Goal: Task Accomplishment & Management: Manage account settings

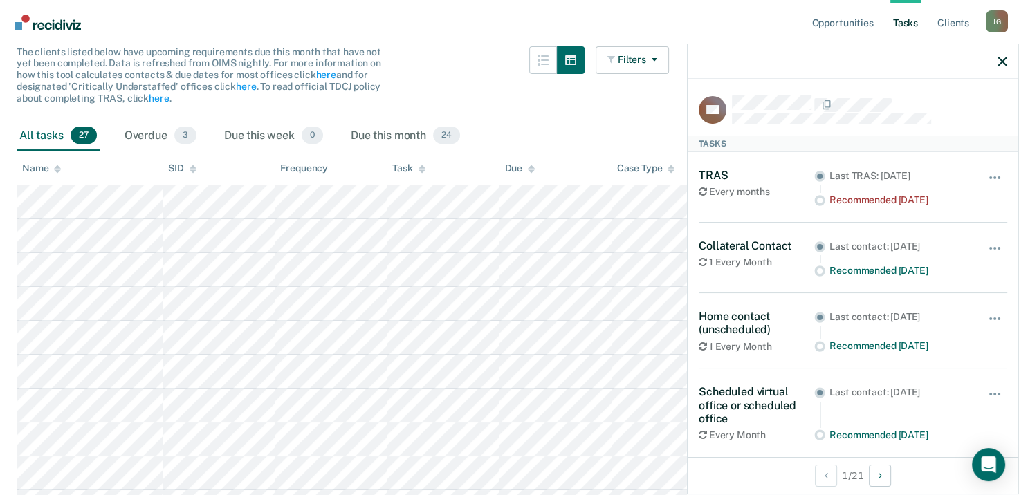
scroll to position [152, 0]
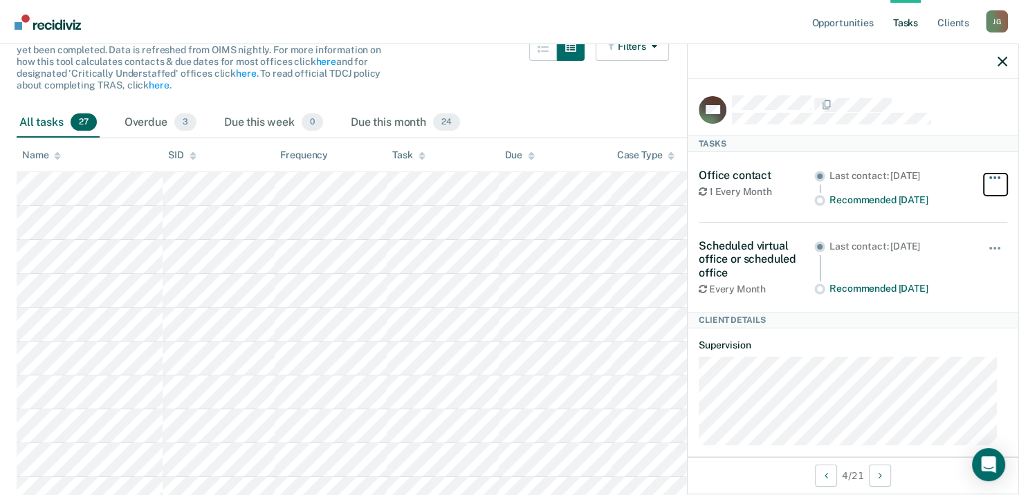
click at [984, 177] on button "button" at bounding box center [996, 185] width 24 height 22
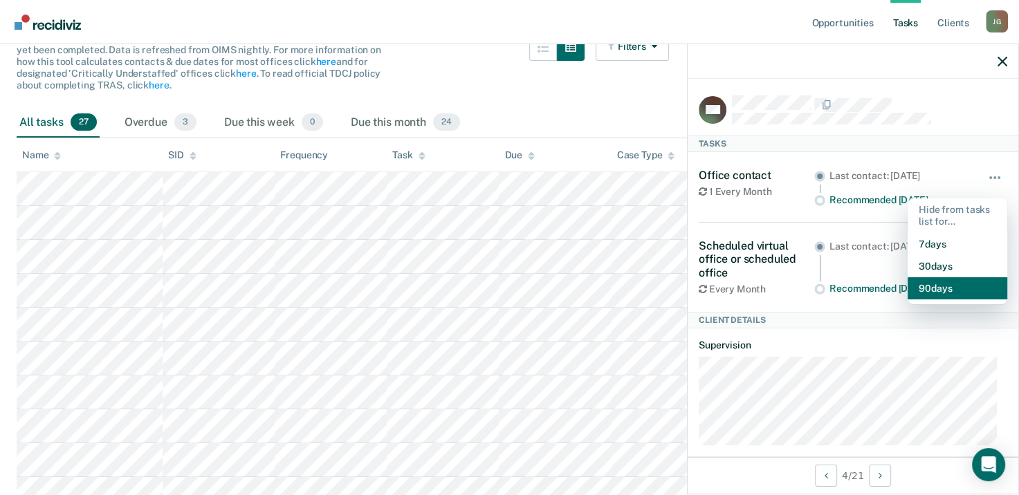
click at [940, 285] on button "90 days" at bounding box center [958, 288] width 100 height 22
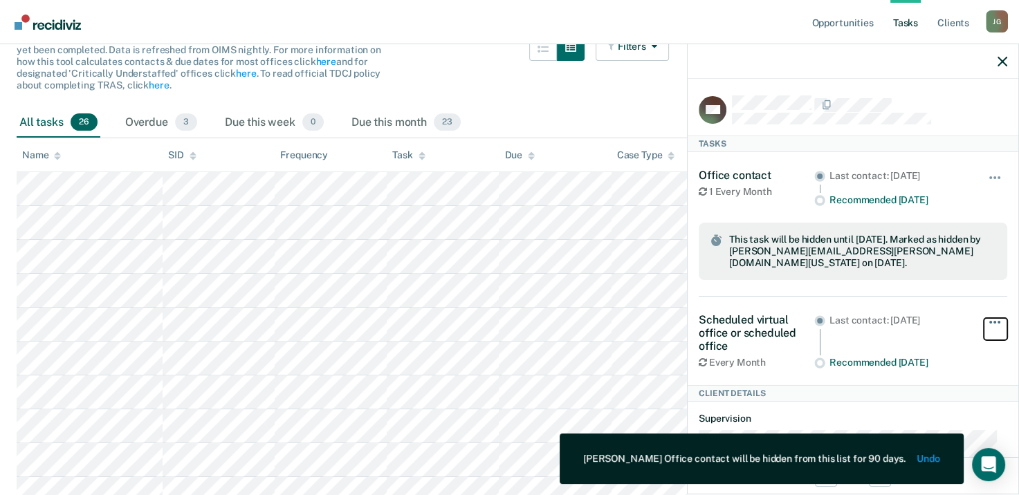
click at [985, 318] on button "button" at bounding box center [996, 329] width 24 height 22
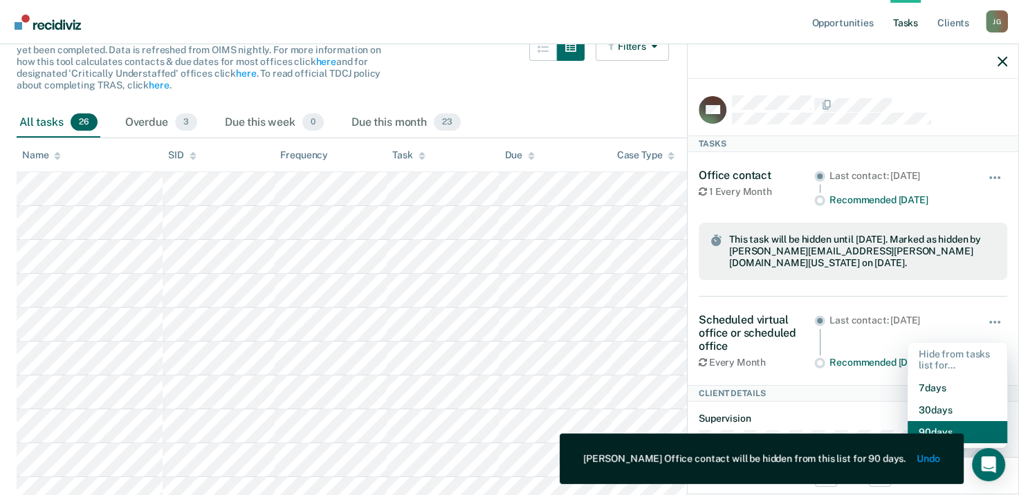
click at [929, 421] on button "90 days" at bounding box center [958, 432] width 100 height 22
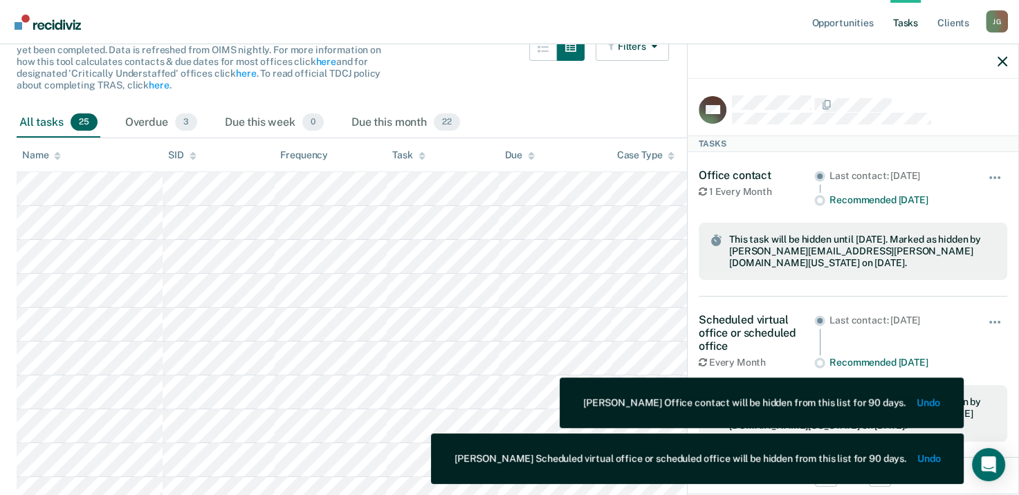
click at [950, 361] on div "Scheduled virtual office or scheduled office Every Month Last contact: [DATE] R…" at bounding box center [853, 378] width 309 height 163
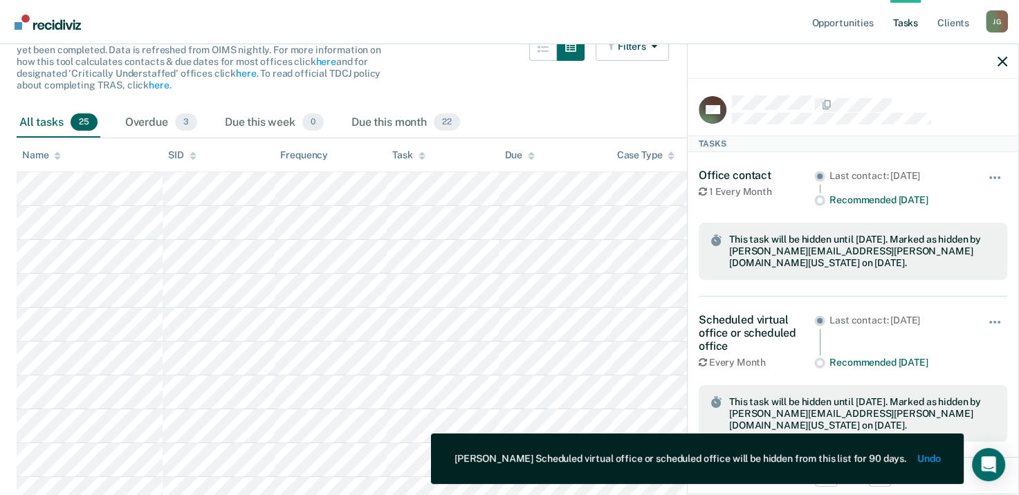
click at [956, 360] on div "Scheduled virtual office or scheduled office Every Month Last contact: [DATE] R…" at bounding box center [853, 378] width 309 height 163
click at [1003, 64] on icon "button" at bounding box center [1003, 62] width 10 height 10
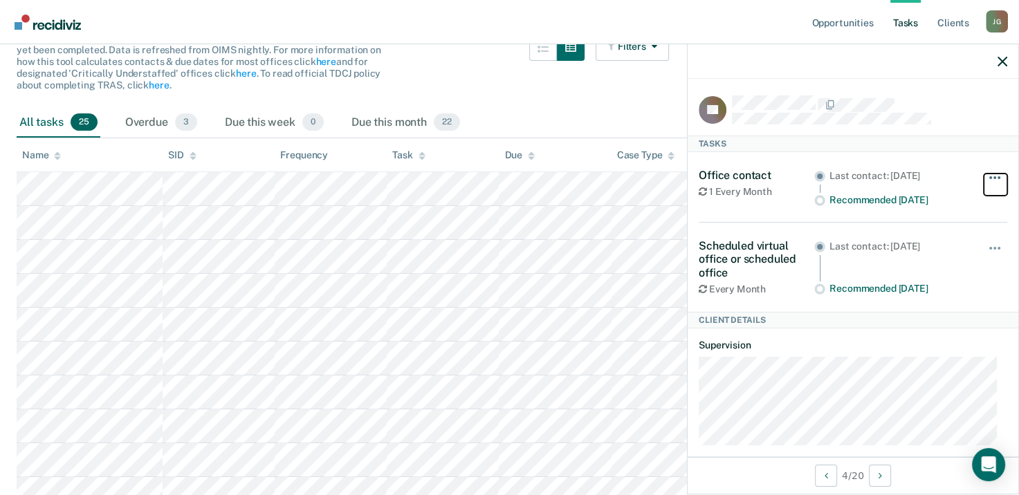
click at [984, 182] on button "button" at bounding box center [996, 185] width 24 height 22
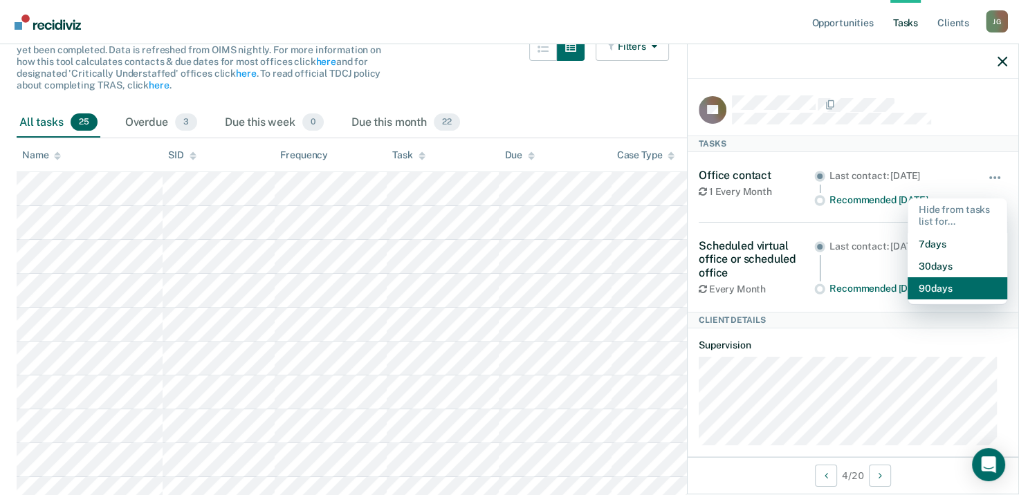
click at [937, 287] on button "90 days" at bounding box center [958, 288] width 100 height 22
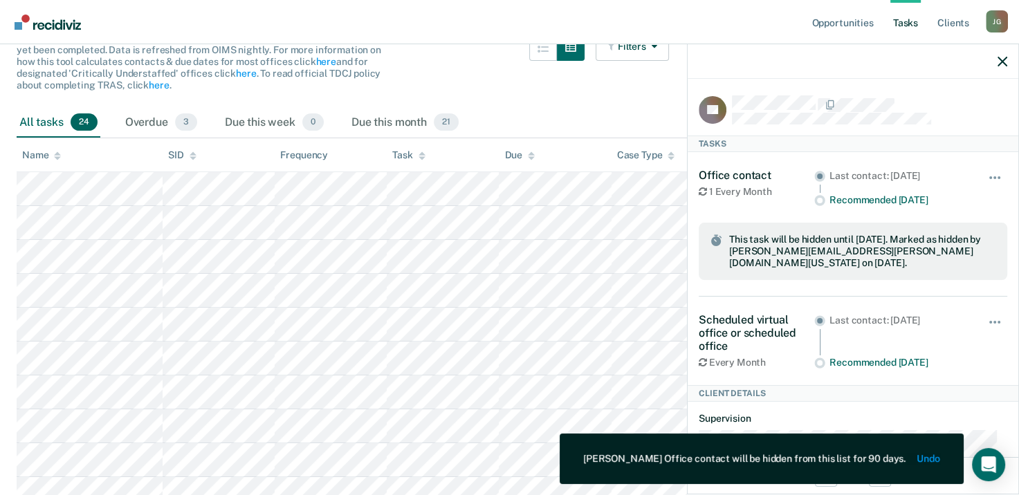
click at [985, 313] on div "Hide from tasks list for... 7 days 30 days 90 days" at bounding box center [996, 340] width 24 height 55
click at [986, 313] on div "Hide from tasks list for... 7 days 30 days 90 days" at bounding box center [996, 340] width 24 height 55
click at [994, 321] on span "button" at bounding box center [995, 322] width 3 height 3
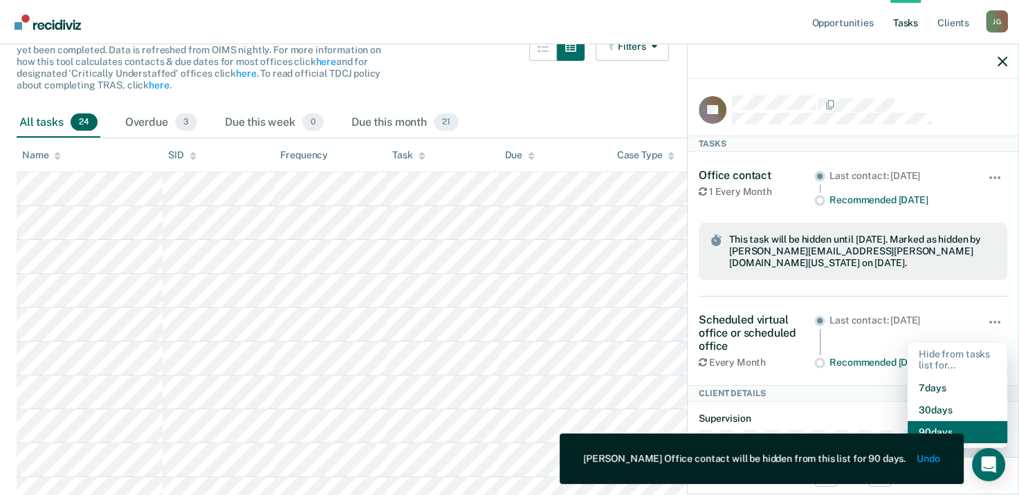
click at [958, 421] on button "90 days" at bounding box center [958, 432] width 100 height 22
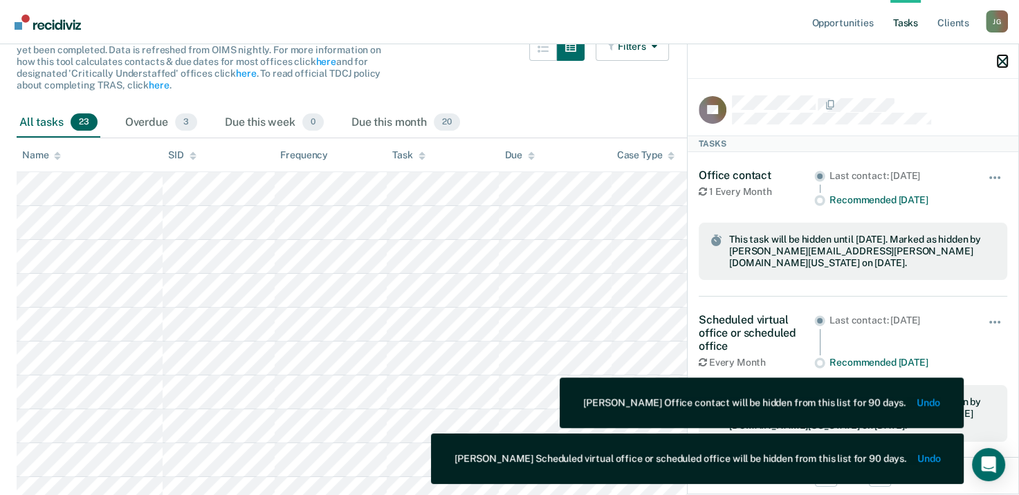
click at [1005, 55] on button "button" at bounding box center [1003, 61] width 10 height 12
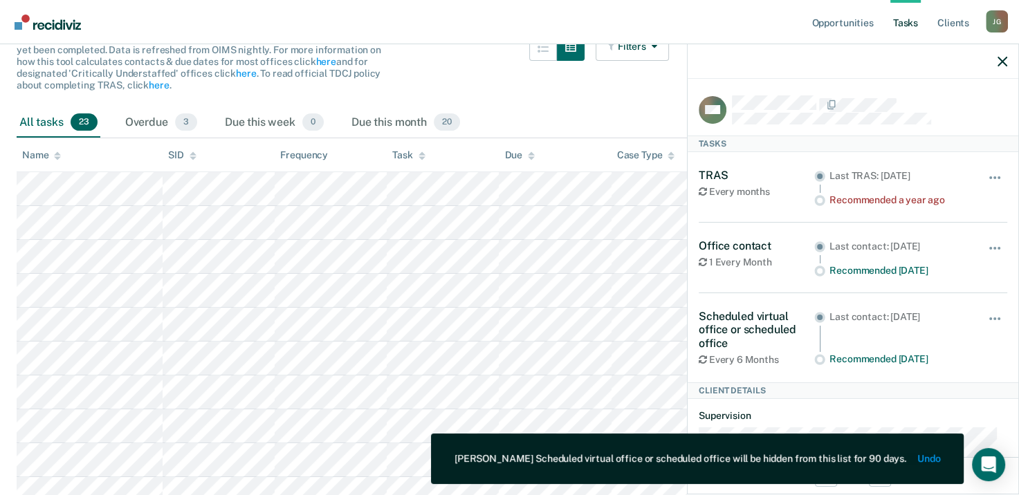
click at [985, 169] on div "Hide from tasks list for... 7 days 30 days 90 days" at bounding box center [996, 187] width 24 height 37
click at [984, 177] on button "button" at bounding box center [996, 185] width 24 height 22
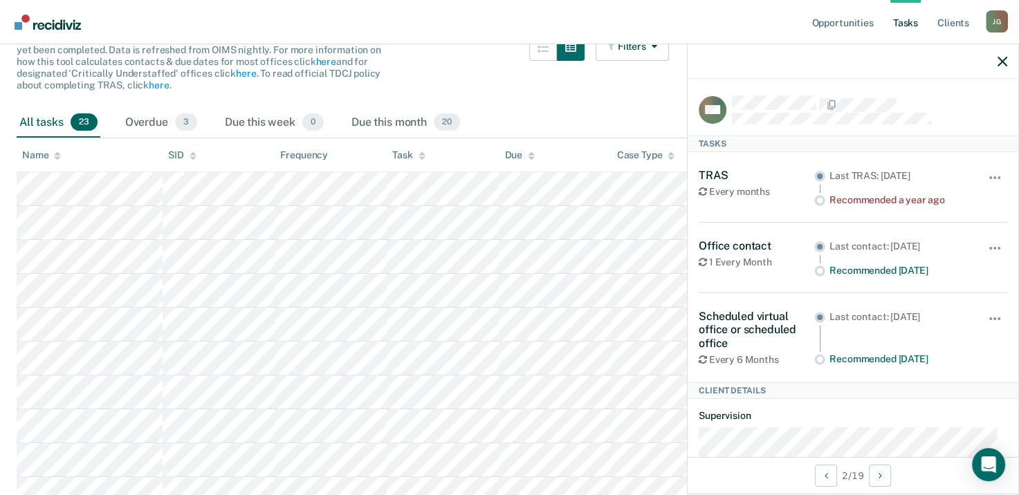
click at [902, 411] on dt "Supervision" at bounding box center [853, 416] width 309 height 12
click at [989, 251] on button "button" at bounding box center [996, 255] width 24 height 22
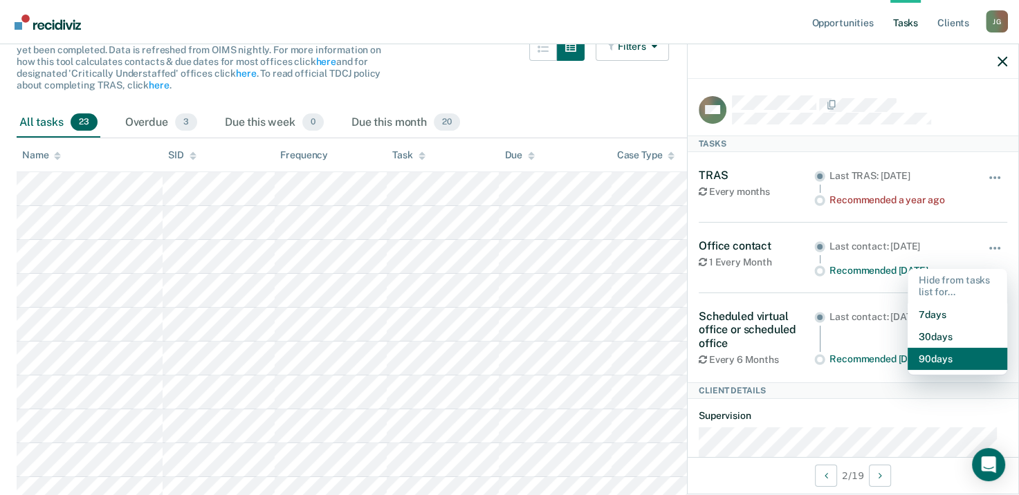
click at [926, 360] on button "90 days" at bounding box center [958, 359] width 100 height 22
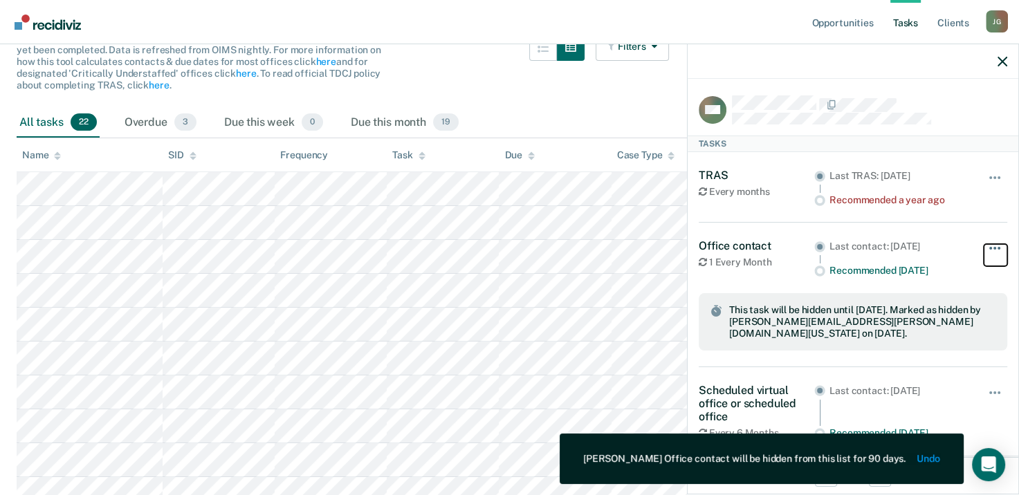
click at [996, 247] on button "button" at bounding box center [996, 255] width 24 height 22
click at [988, 253] on button "button" at bounding box center [996, 255] width 24 height 22
click at [998, 247] on span "button" at bounding box center [999, 248] width 3 height 3
click at [816, 232] on div "Office contact 1 Every Month Last contact: [DATE] Recommended [DATE] Unhide sto…" at bounding box center [853, 295] width 309 height 144
click at [1001, 62] on icon "button" at bounding box center [1003, 62] width 10 height 10
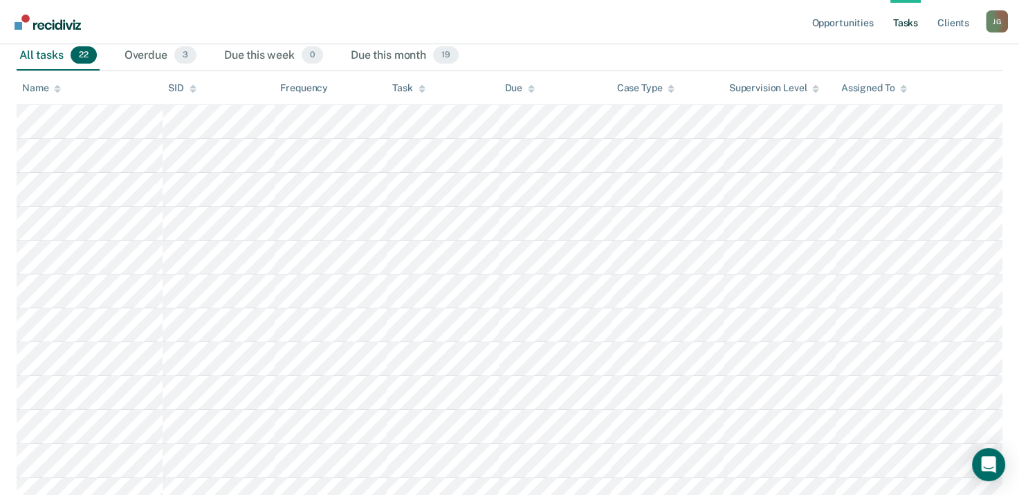
scroll to position [220, 0]
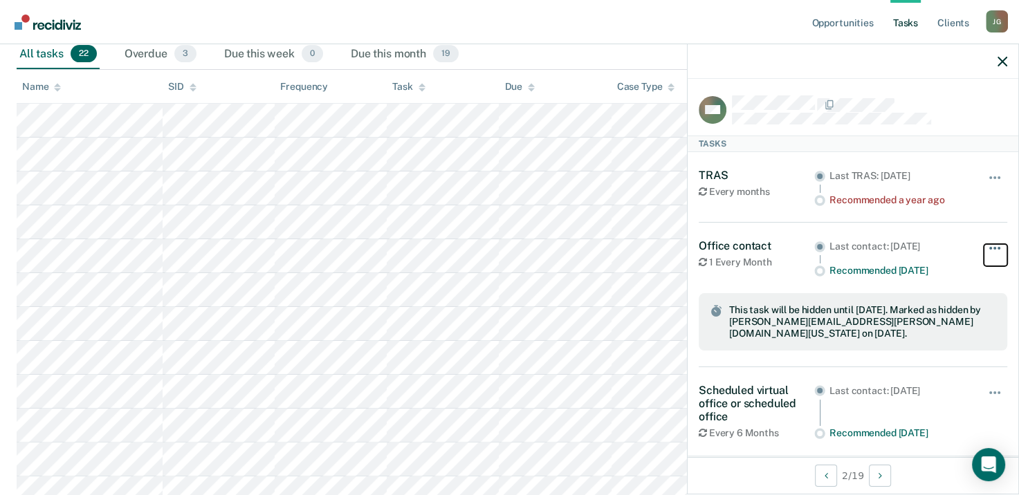
click at [984, 246] on button "button" at bounding box center [996, 255] width 24 height 22
click at [989, 392] on span "button" at bounding box center [990, 393] width 3 height 3
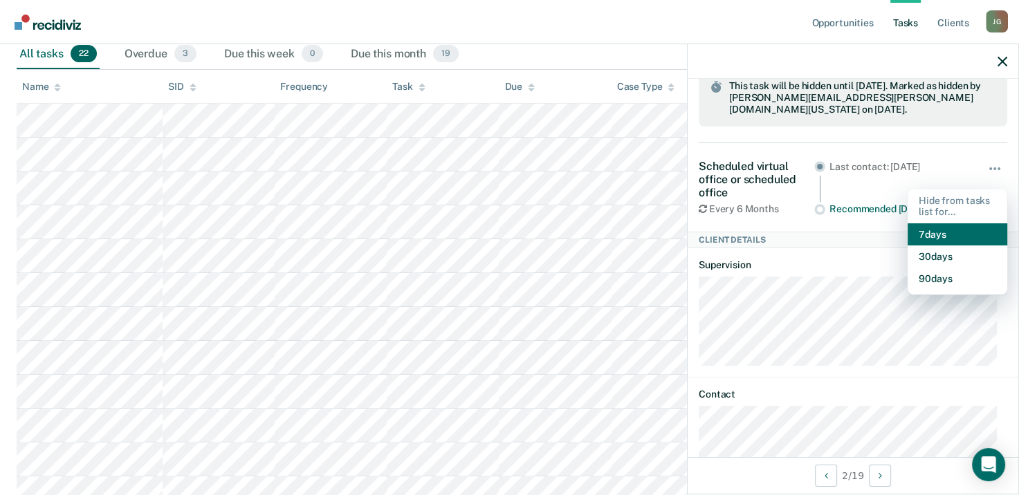
scroll to position [228, 0]
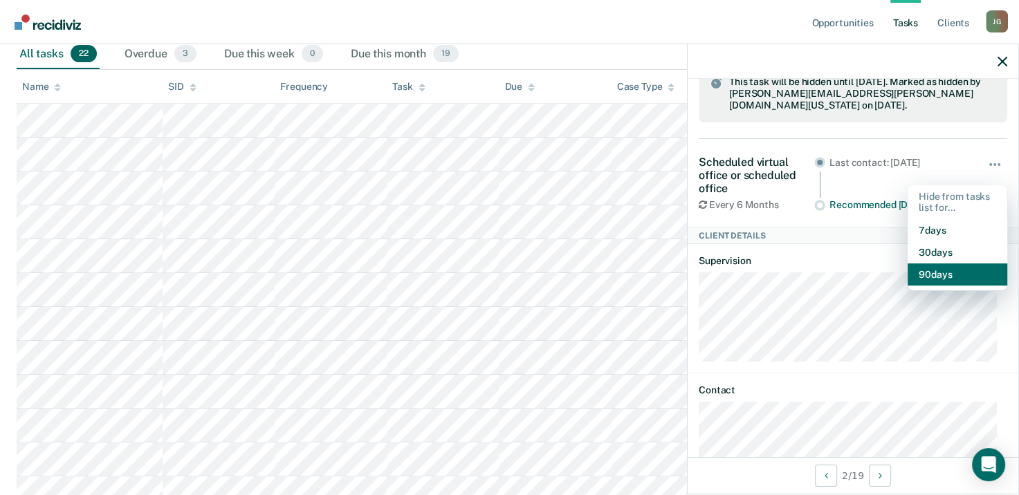
click at [927, 264] on button "90 days" at bounding box center [958, 275] width 100 height 22
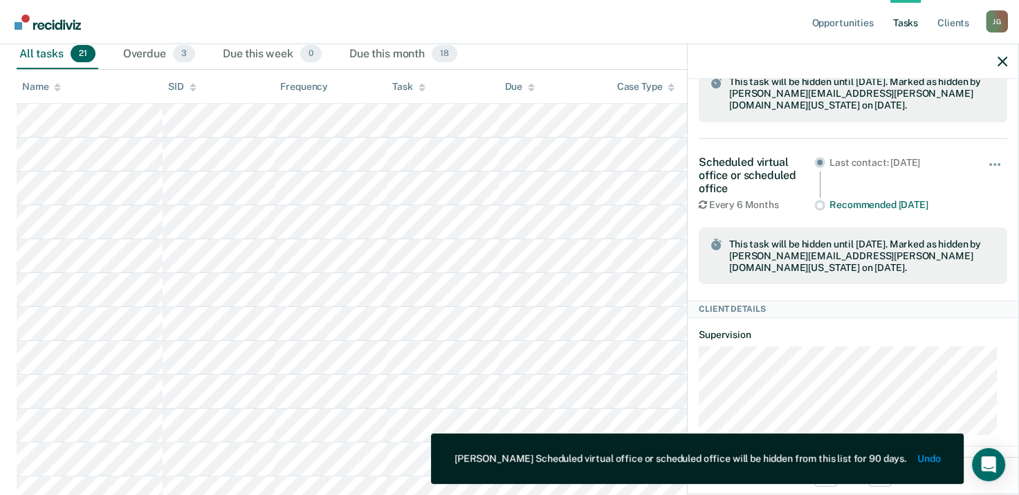
click at [1007, 64] on div at bounding box center [853, 61] width 331 height 35
click at [1002, 53] on div at bounding box center [853, 61] width 331 height 35
click at [1002, 58] on icon "button" at bounding box center [1003, 62] width 10 height 10
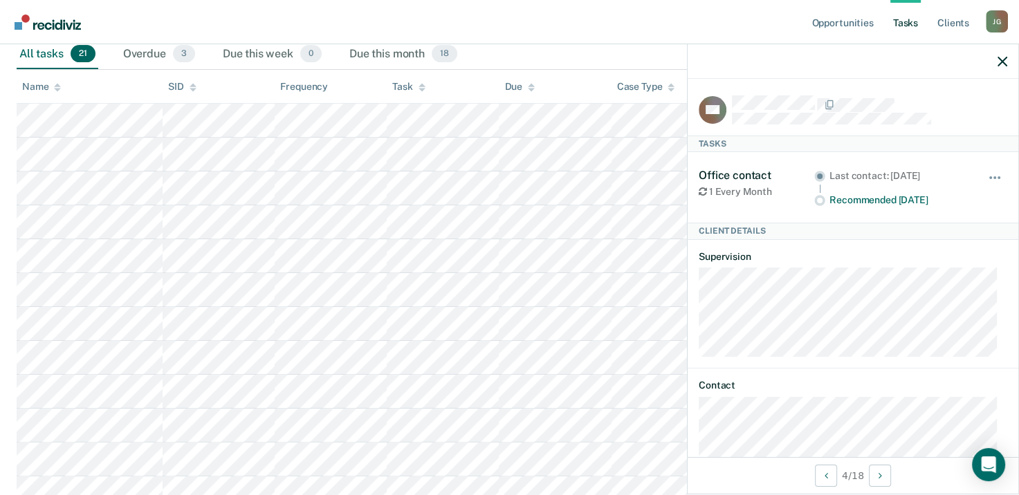
click at [984, 170] on div "Hide from tasks list for... 7 days 30 days 90 days" at bounding box center [996, 187] width 24 height 37
click at [984, 179] on button "button" at bounding box center [996, 185] width 24 height 22
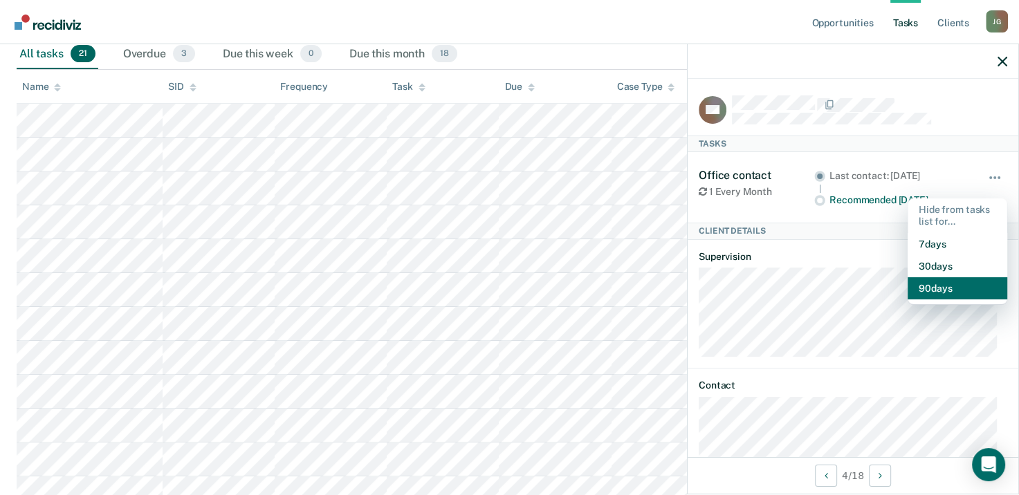
click at [944, 287] on button "90 days" at bounding box center [958, 288] width 100 height 22
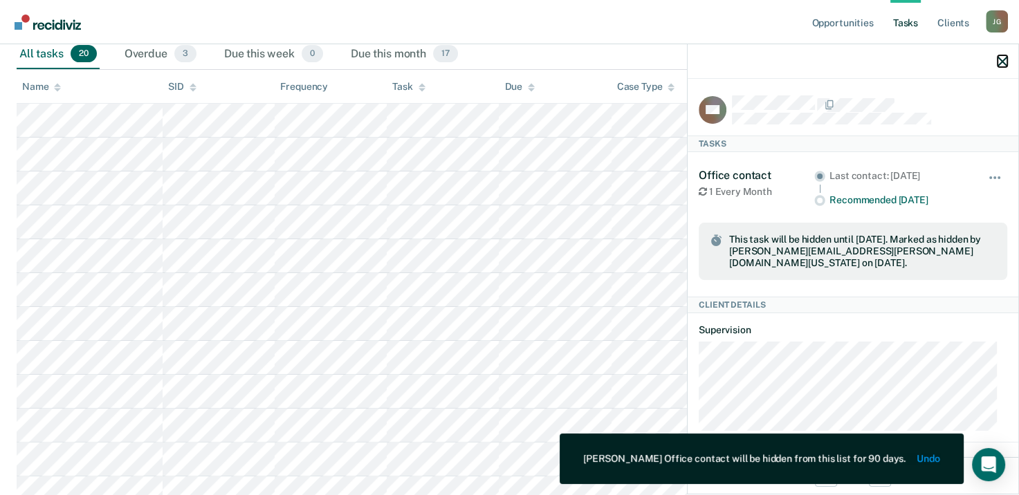
click at [1004, 61] on icon "button" at bounding box center [1003, 62] width 10 height 10
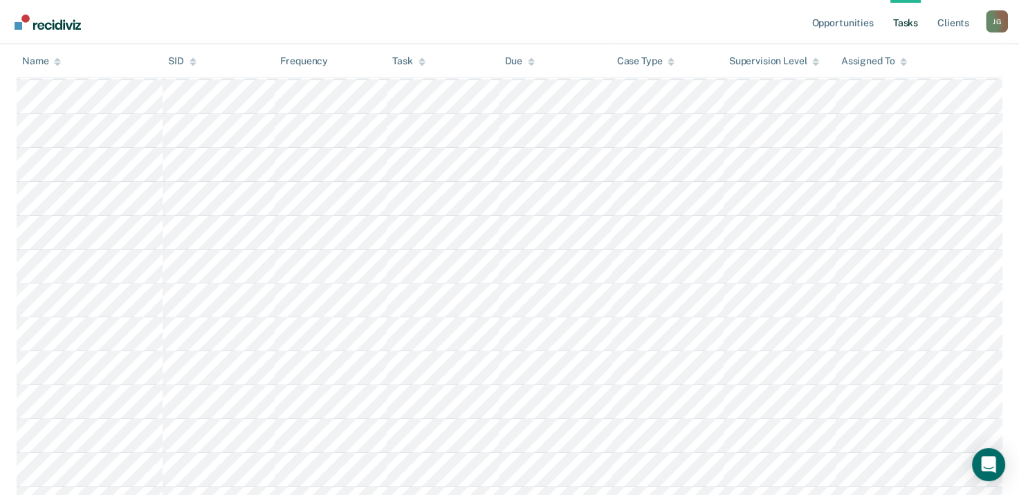
scroll to position [414, 0]
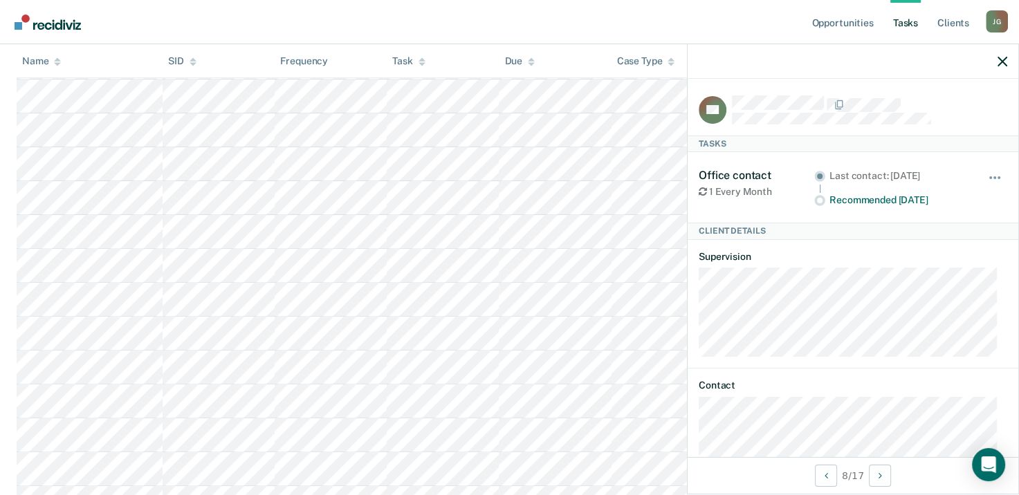
click at [1010, 60] on div at bounding box center [853, 61] width 331 height 35
click at [1003, 60] on icon "button" at bounding box center [1003, 62] width 10 height 10
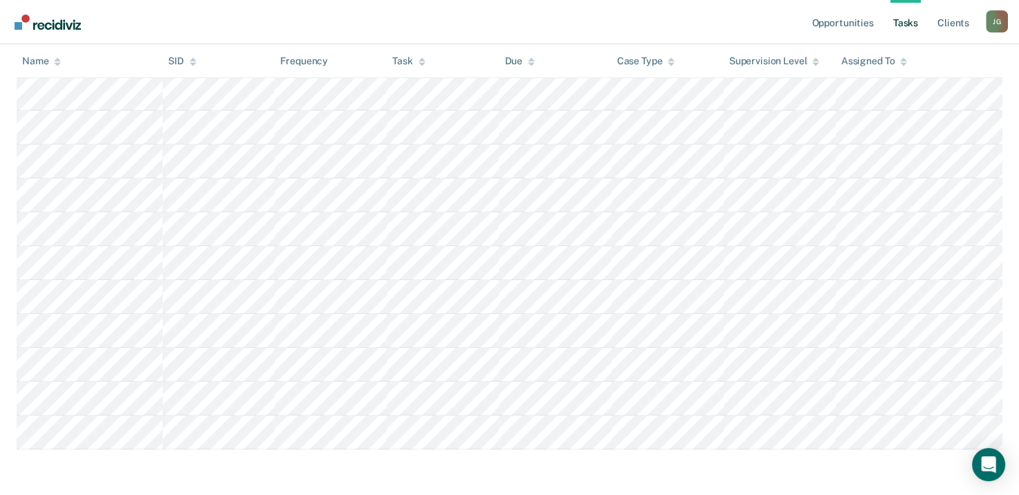
scroll to position [561, 0]
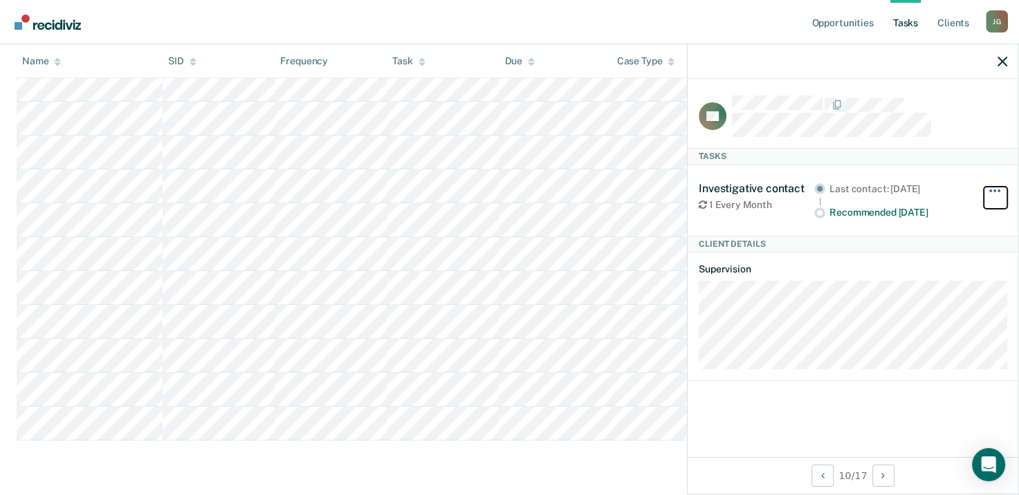
click at [992, 190] on span "button" at bounding box center [990, 191] width 3 height 3
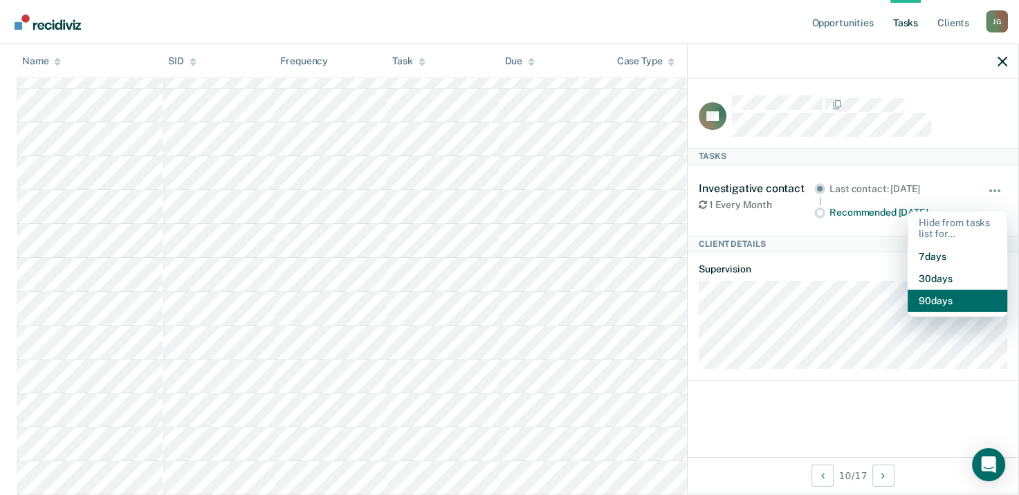
scroll to position [361, 0]
click at [1003, 57] on icon "button" at bounding box center [1003, 62] width 10 height 10
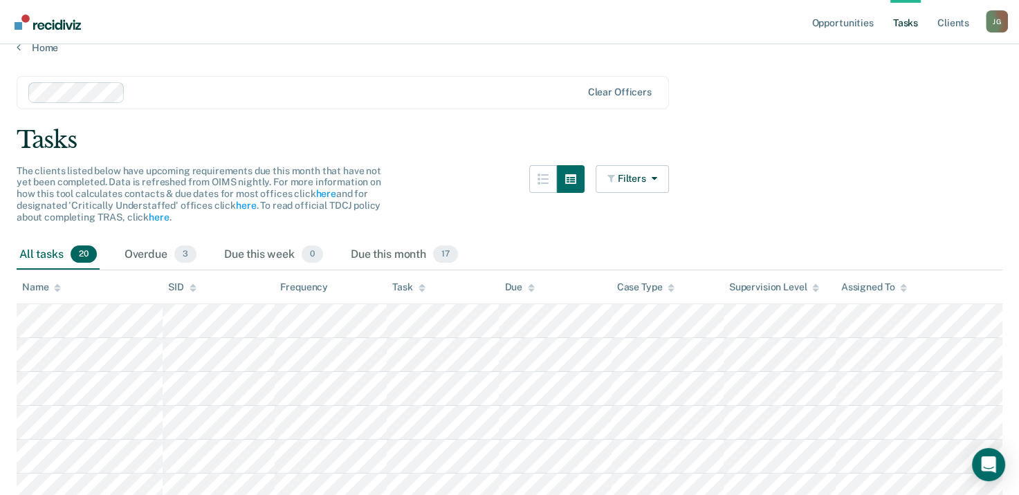
scroll to position [6, 0]
